Goal: Task Accomplishment & Management: Complete application form

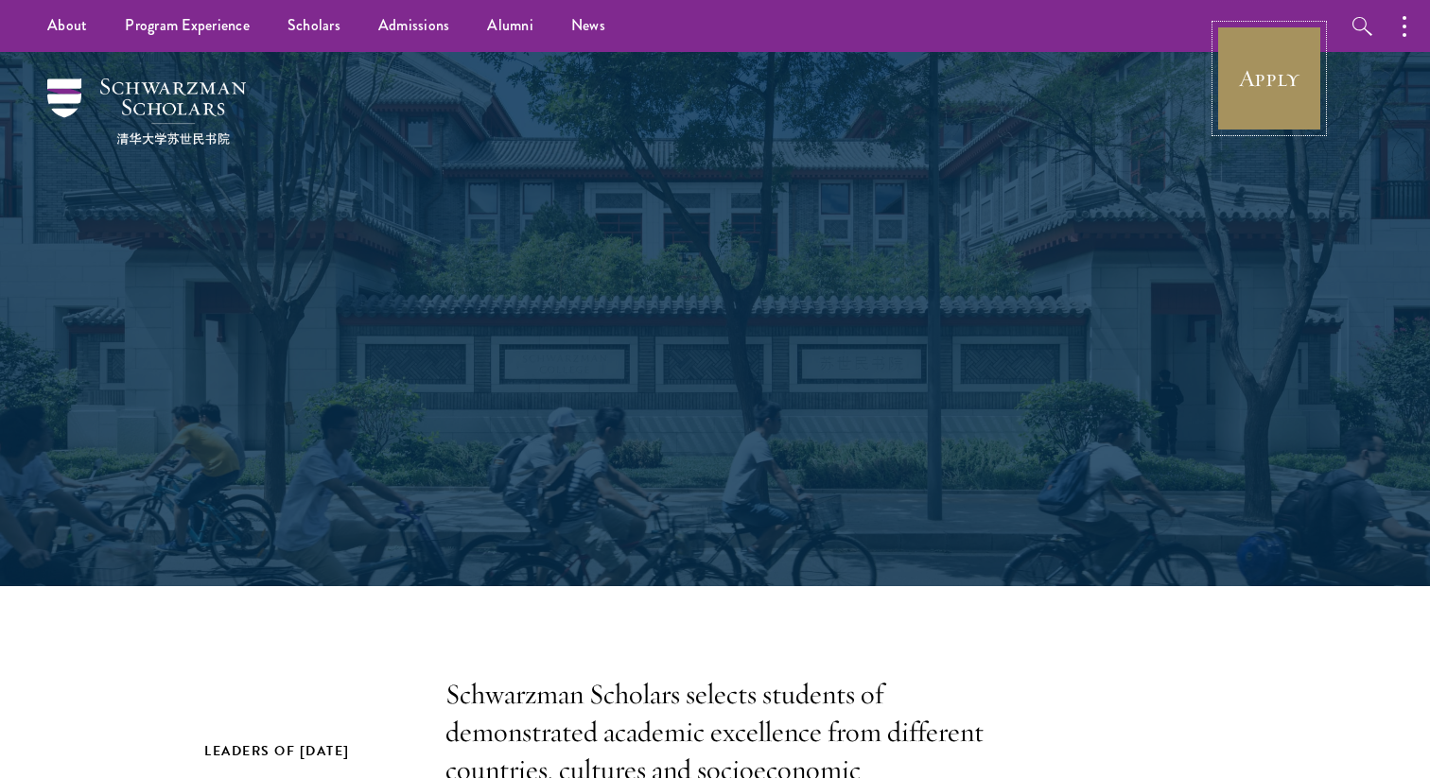
click at [1302, 98] on link "Apply" at bounding box center [1269, 79] width 106 height 106
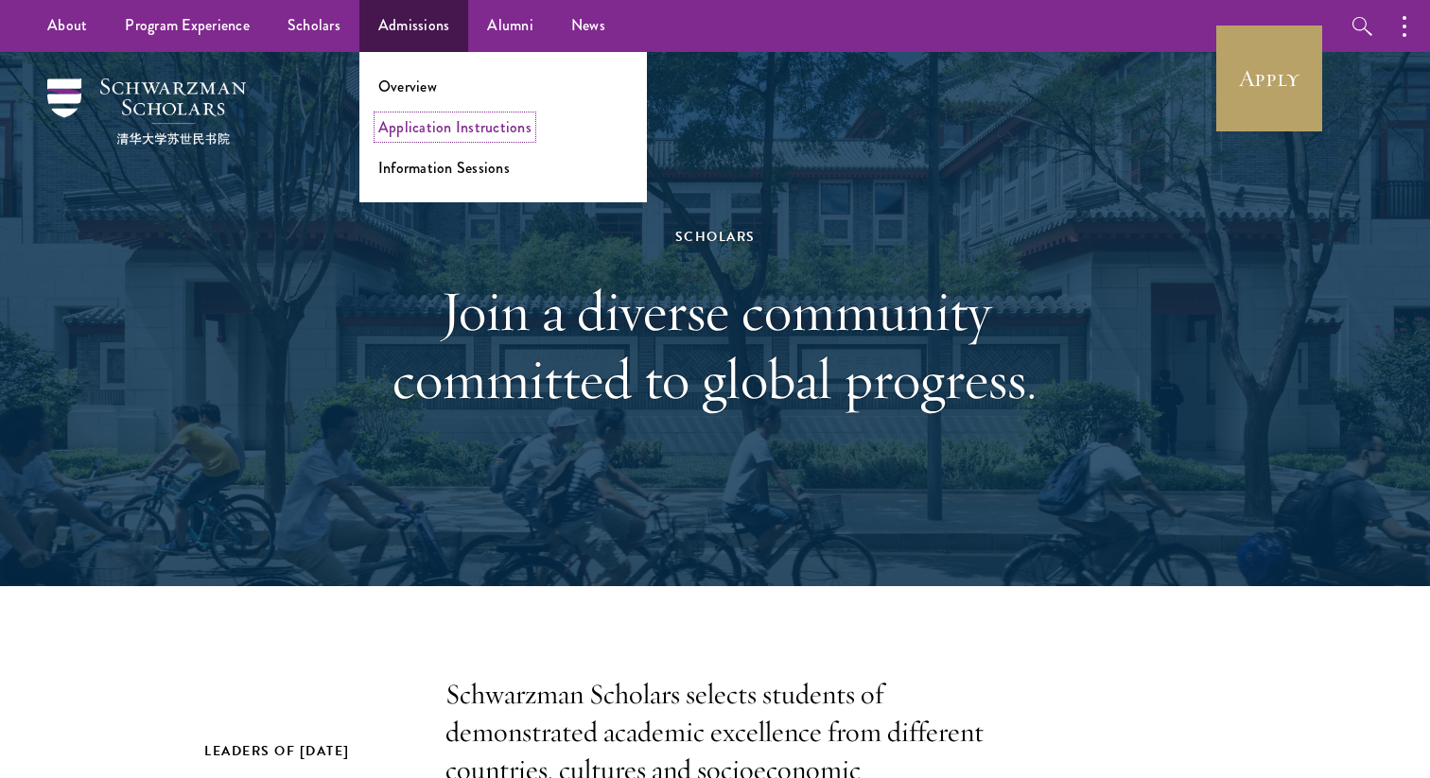
click at [423, 131] on link "Application Instructions" at bounding box center [454, 127] width 153 height 22
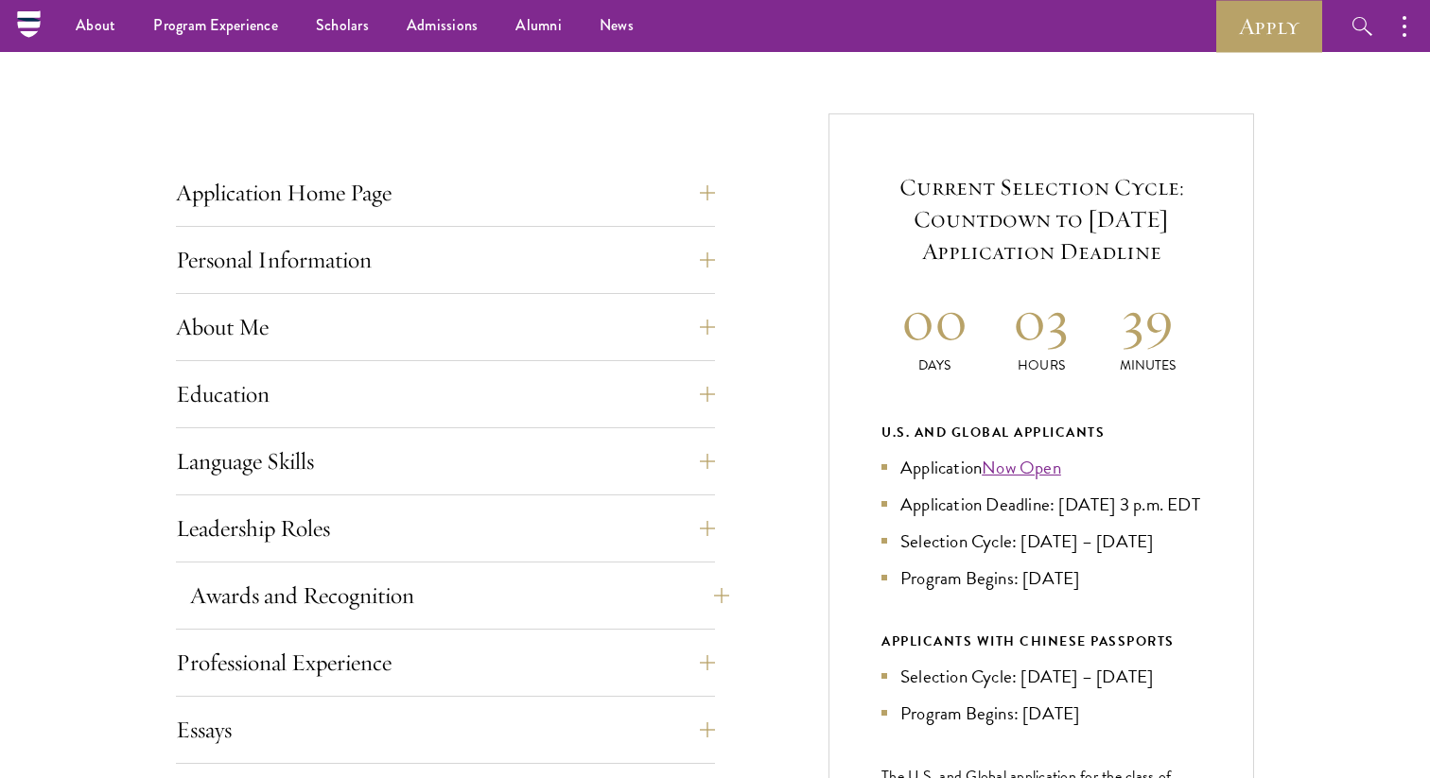
scroll to position [628, 0]
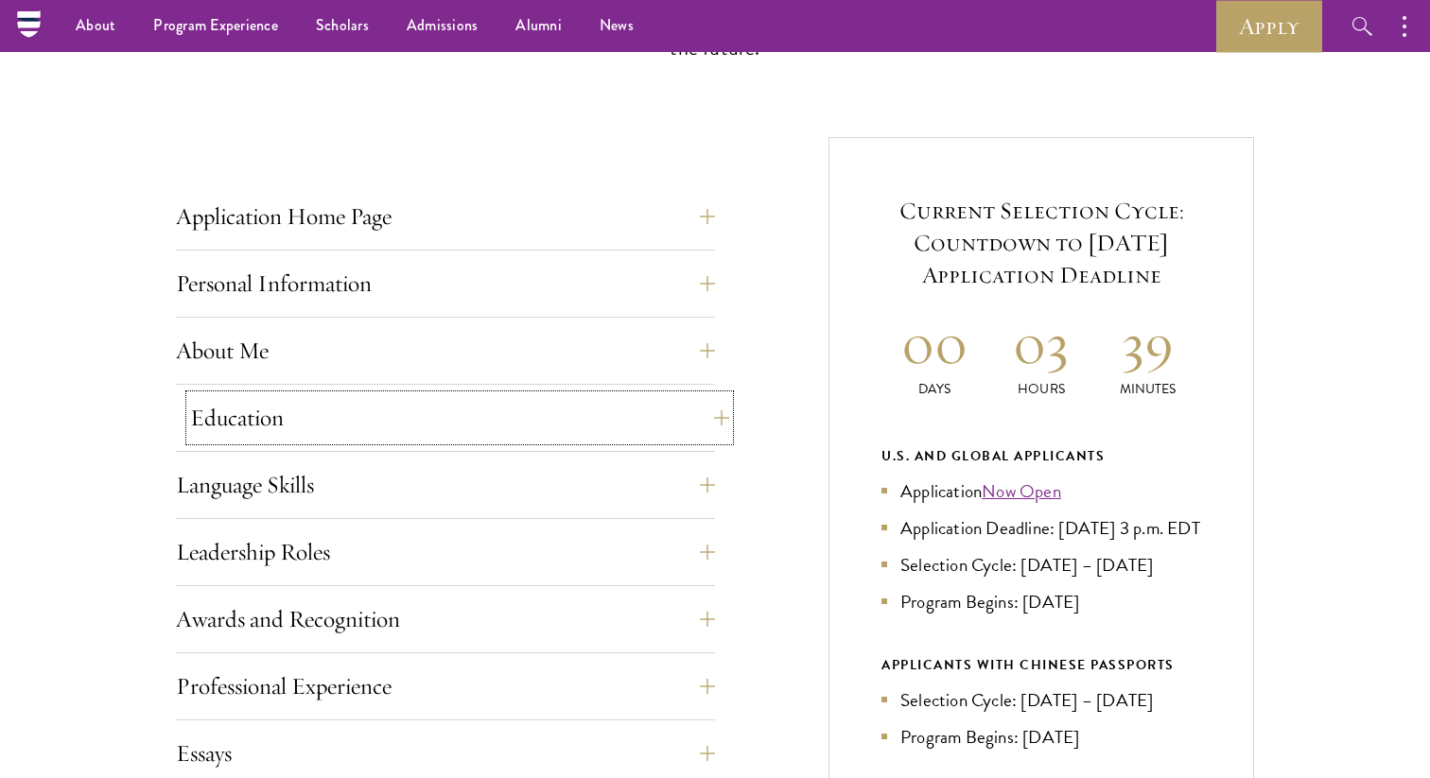
click at [402, 402] on button "Education" at bounding box center [459, 417] width 539 height 45
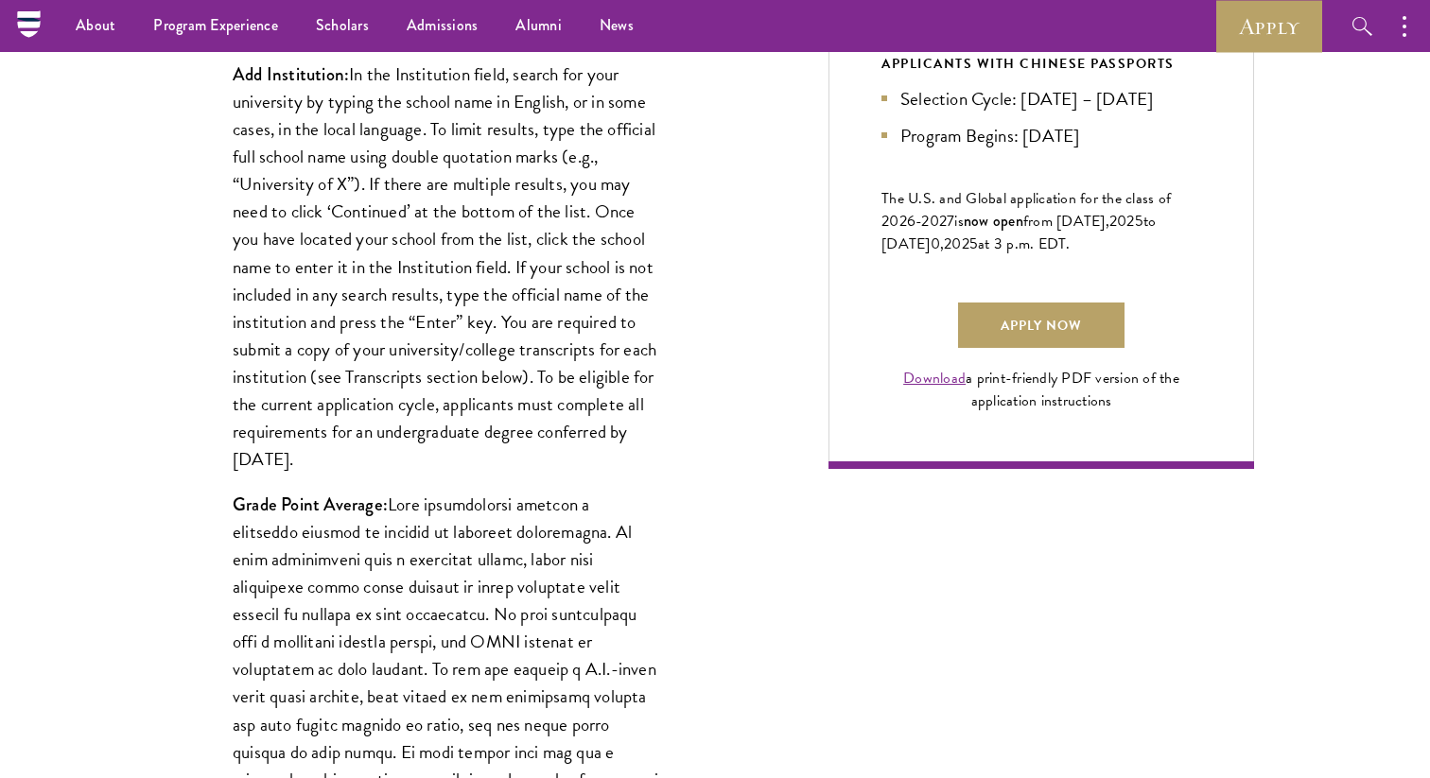
scroll to position [1221, 0]
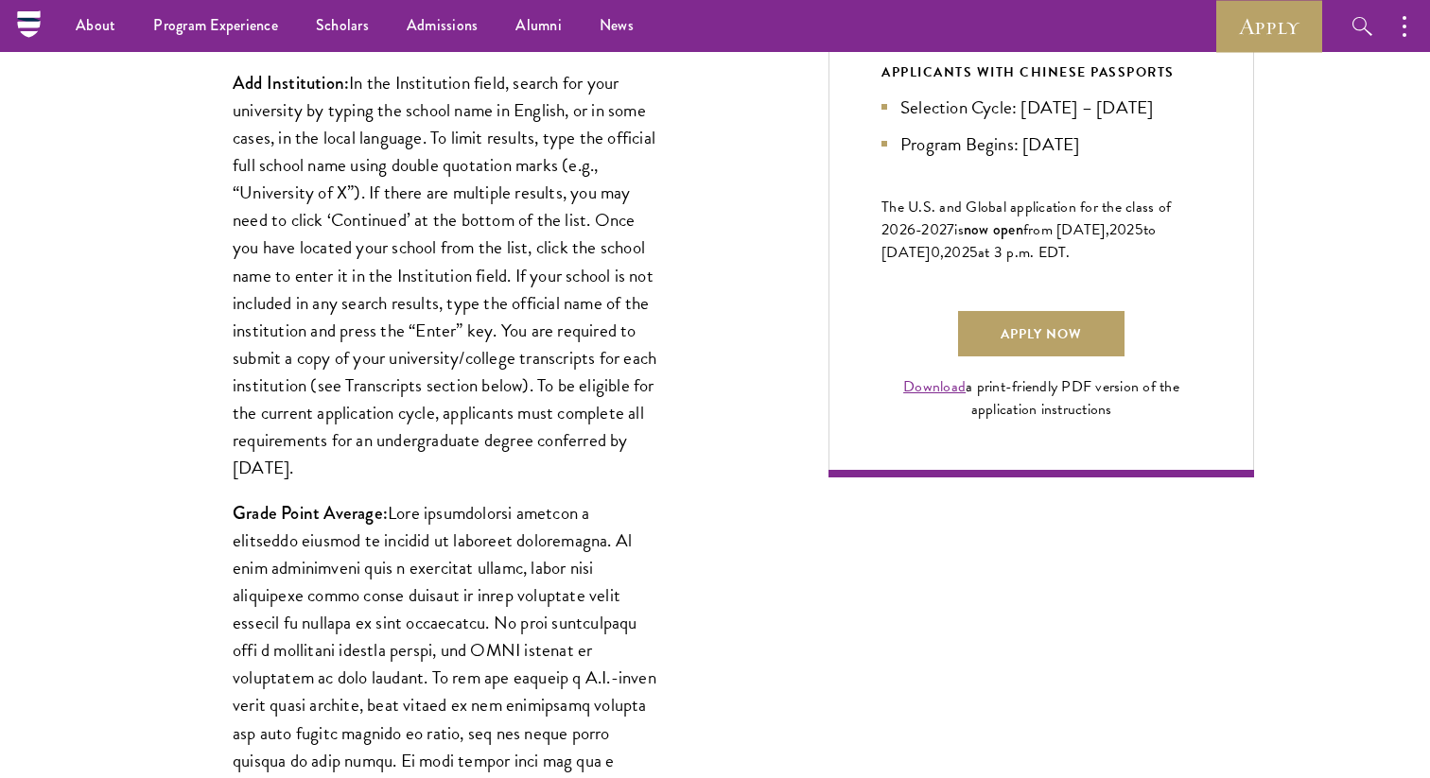
click at [354, 387] on p "Add Institution: In the Institution field, search for your university by typing…" at bounding box center [446, 275] width 426 height 412
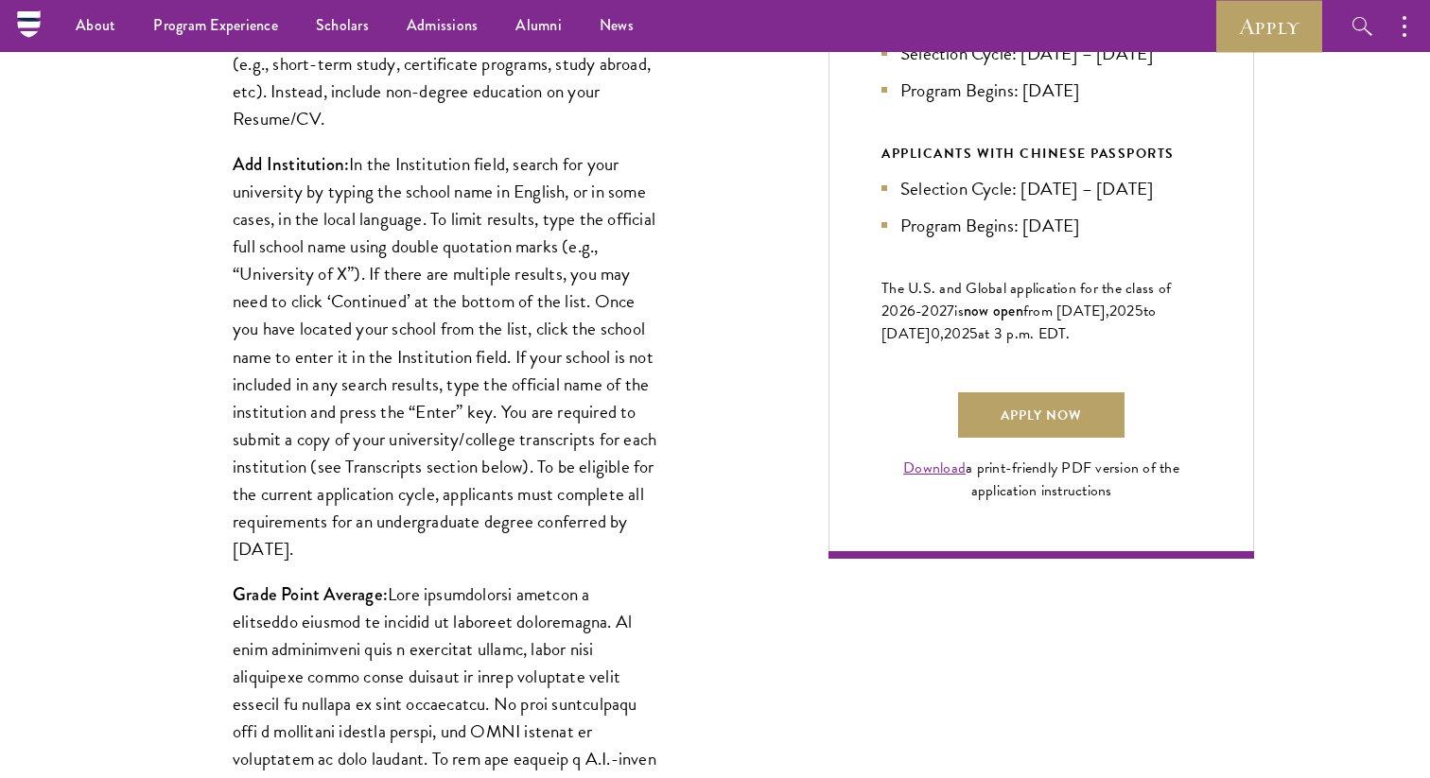
scroll to position [1050, 0]
